Goal: Transaction & Acquisition: Purchase product/service

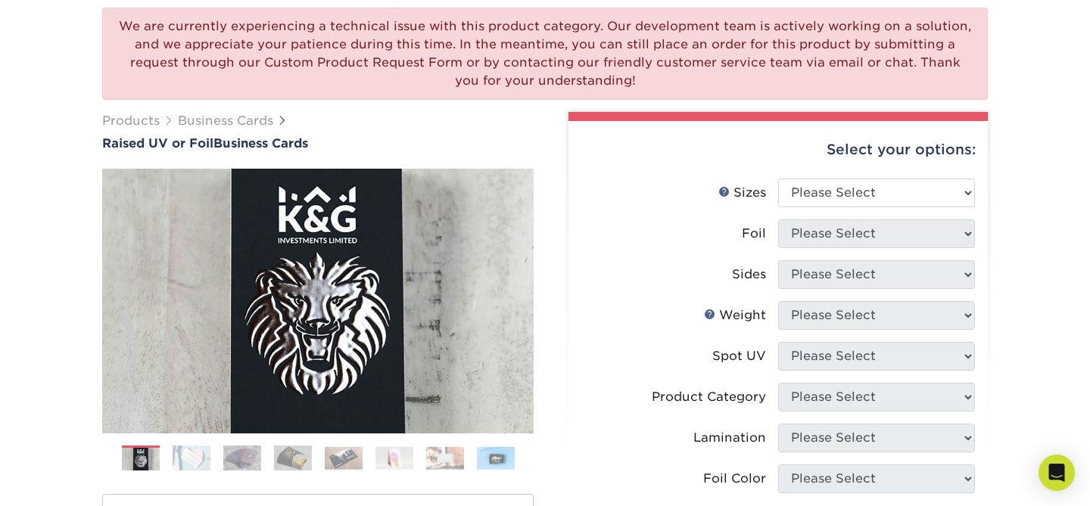
scroll to position [122, 0]
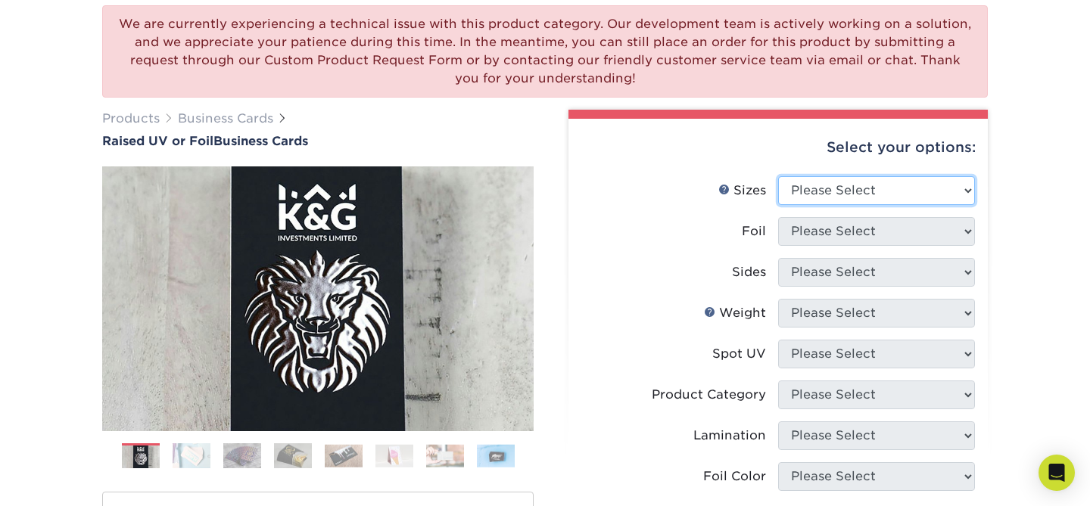
click at [848, 181] on select "Please Select 2" x 3.5" - Standard" at bounding box center [876, 190] width 197 height 29
select select "2.00x3.50"
click at [778, 176] on select "Please Select 2" x 3.5" - Standard" at bounding box center [876, 190] width 197 height 29
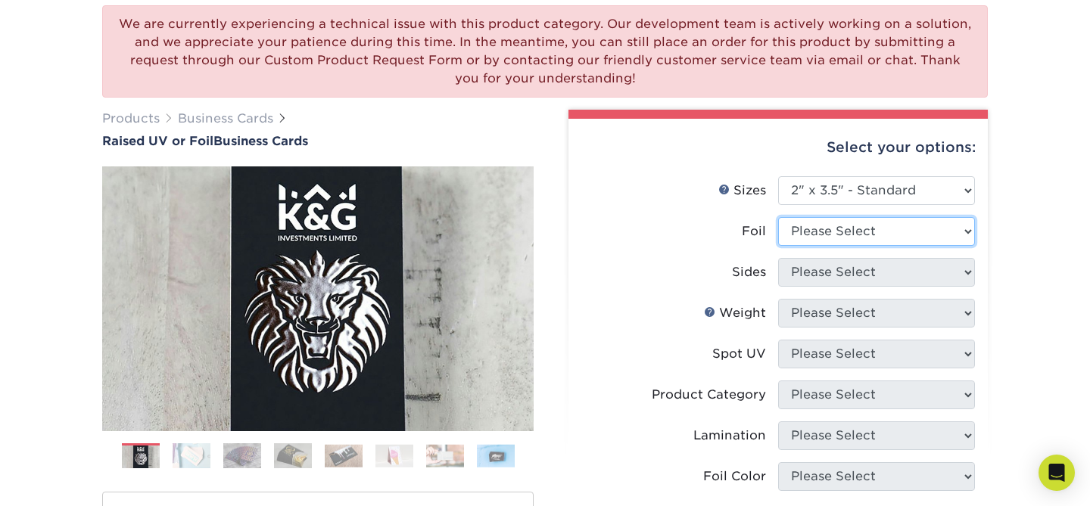
click at [846, 226] on select "Please Select No Yes" at bounding box center [876, 231] width 197 height 29
select select "1"
click at [778, 217] on select "Please Select No Yes" at bounding box center [876, 231] width 197 height 29
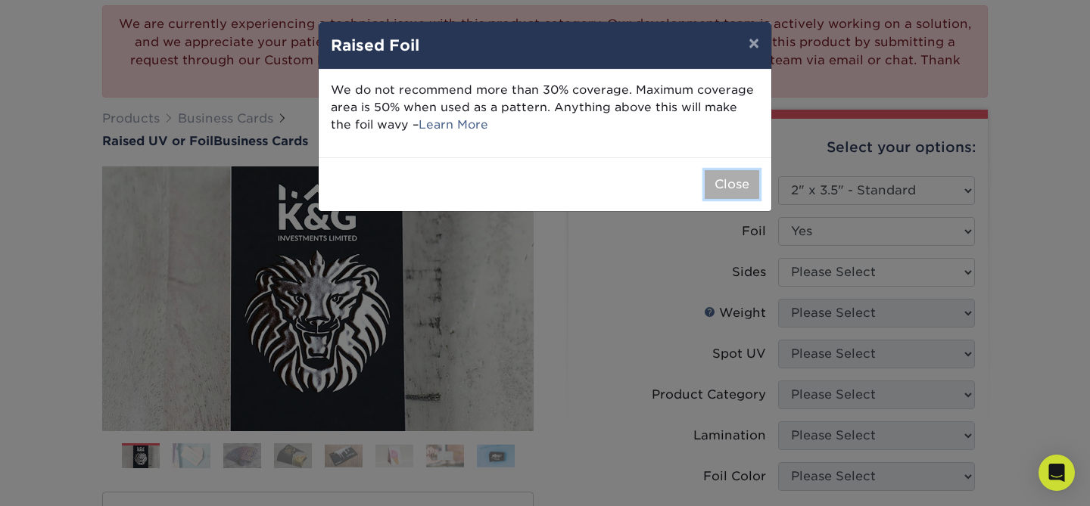
click at [733, 181] on button "Close" at bounding box center [732, 184] width 54 height 29
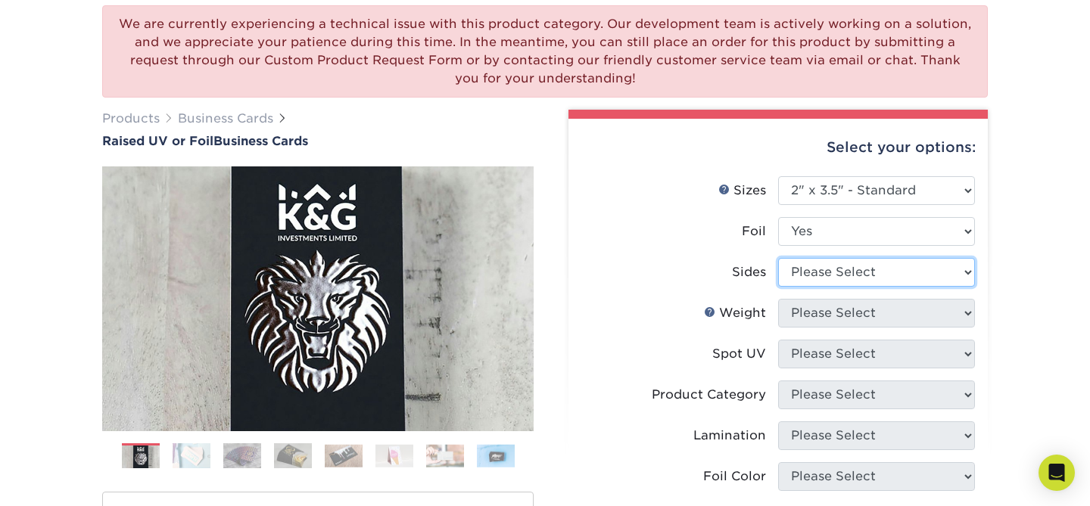
click at [836, 270] on select "Please Select Print Both Sides - Foil Both Sides Print Both Sides - Foil Front …" at bounding box center [876, 272] width 197 height 29
select select "e9e9dfb3-fba1-4d60-972c-fd9ca5904d33"
click at [778, 258] on select "Please Select Print Both Sides - Foil Both Sides Print Both Sides - Foil Front …" at bounding box center [876, 272] width 197 height 29
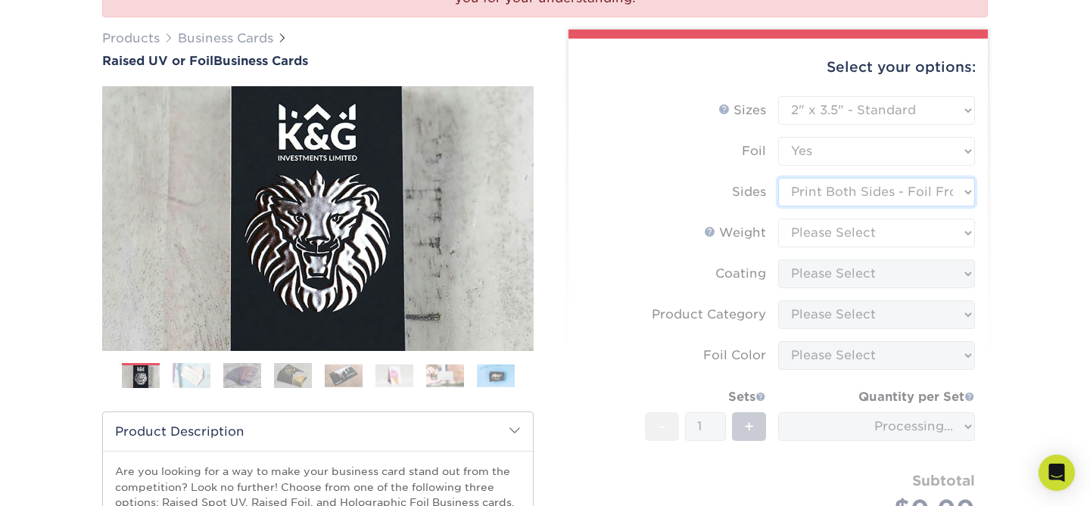
scroll to position [204, 0]
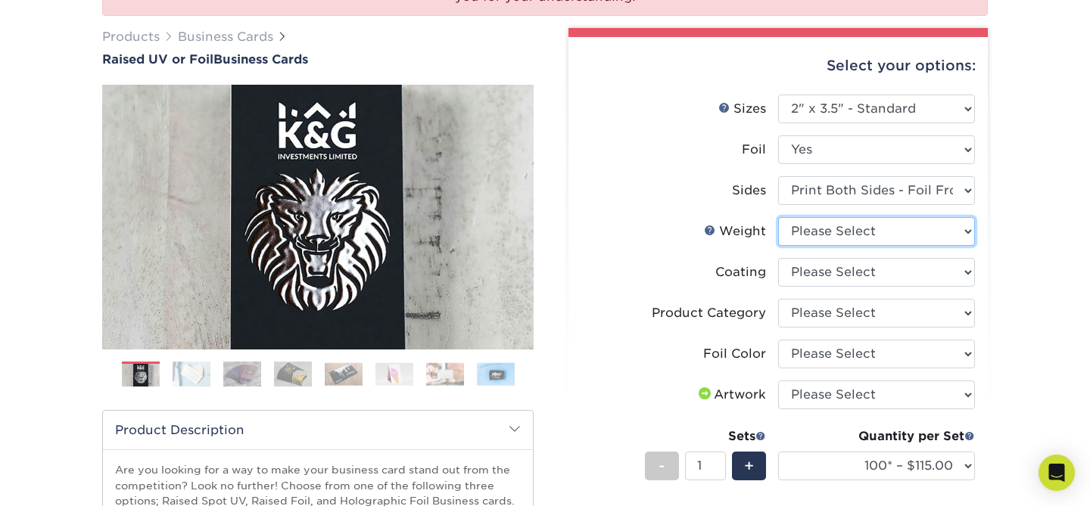
click at [879, 229] on select "Please Select 16PT" at bounding box center [876, 231] width 197 height 29
select select "16PT"
click at [778, 217] on select "Please Select 16PT" at bounding box center [876, 231] width 197 height 29
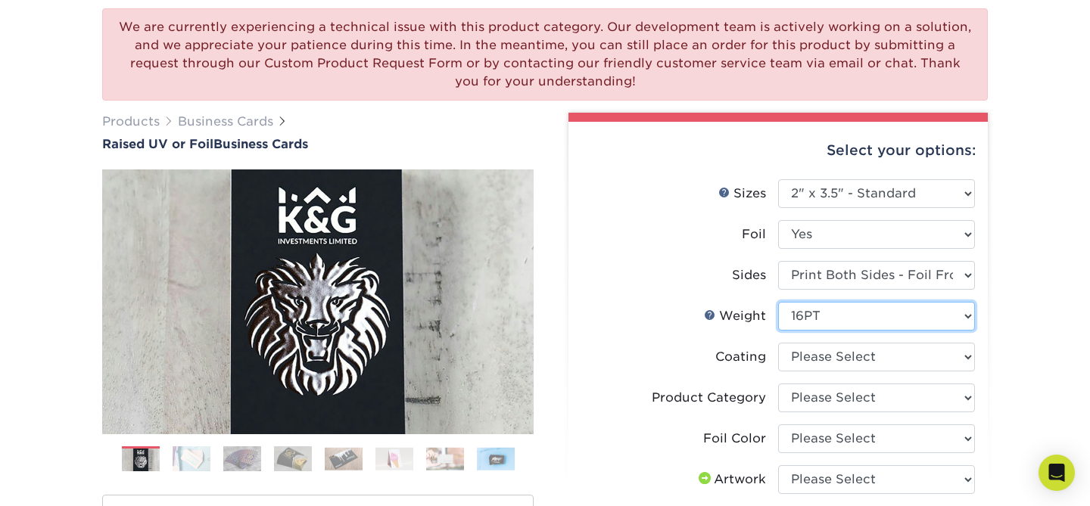
scroll to position [118, 0]
